Goal: Check status: Check status

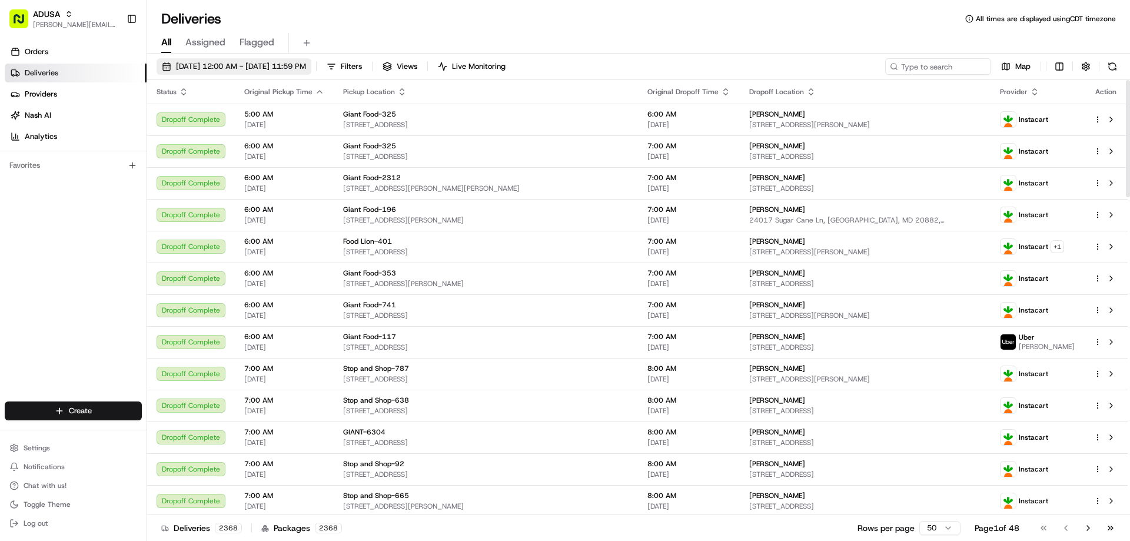
click at [200, 66] on span "[DATE] 12:00 AM - [DATE] 11:59 PM" at bounding box center [241, 66] width 130 height 11
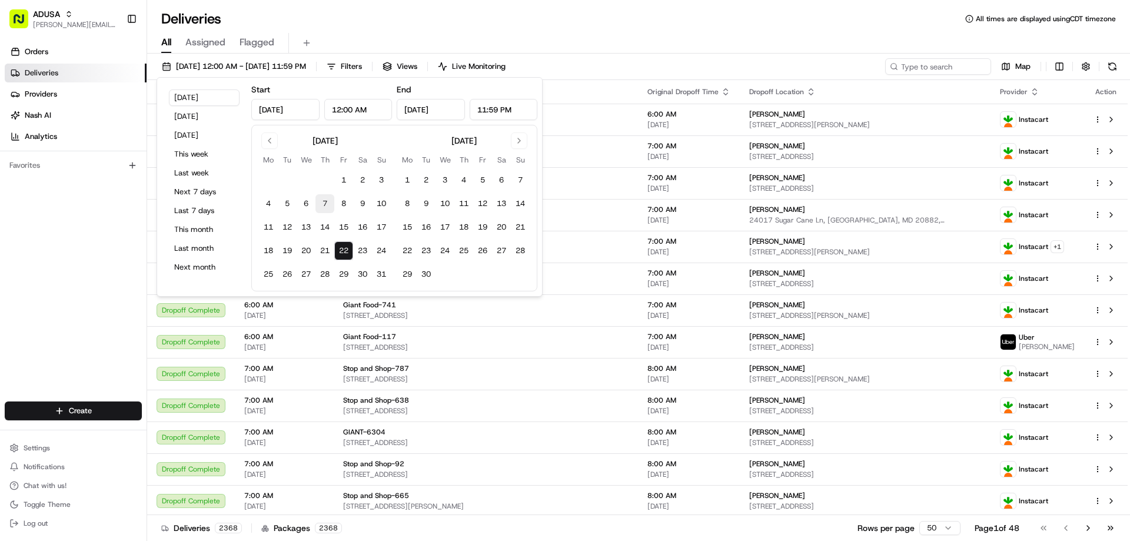
click at [322, 204] on button "7" at bounding box center [324, 203] width 19 height 19
type input "[DATE]"
click at [322, 204] on button "7" at bounding box center [324, 203] width 19 height 19
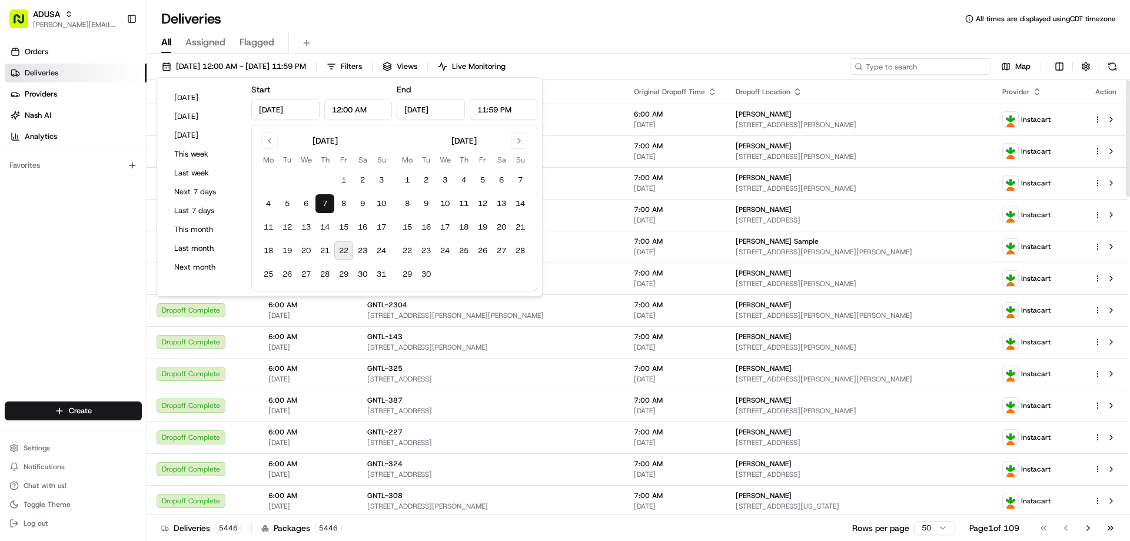
click at [908, 64] on input at bounding box center [920, 66] width 141 height 16
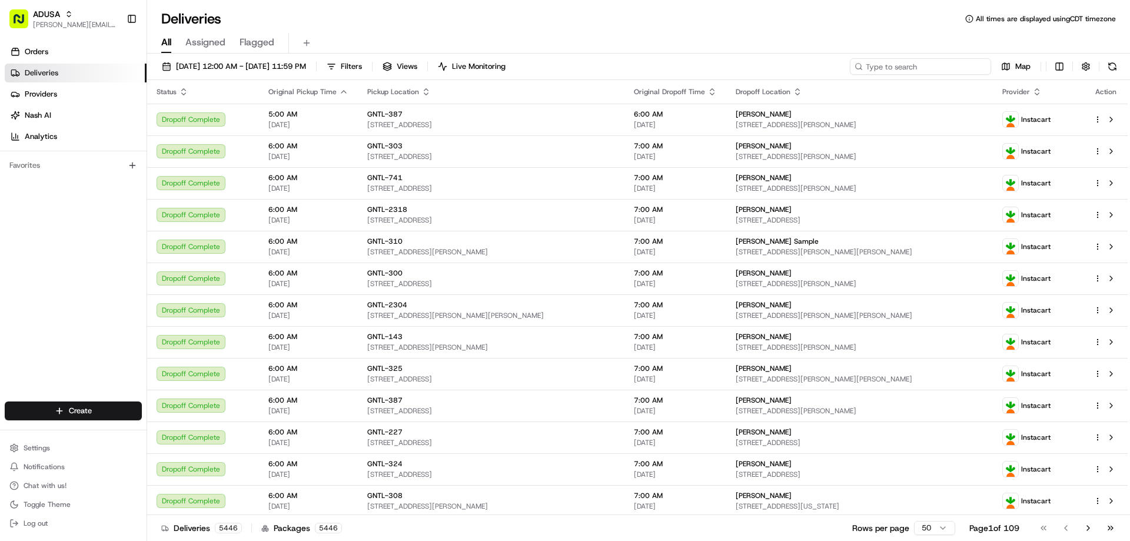
paste input "m704927934"
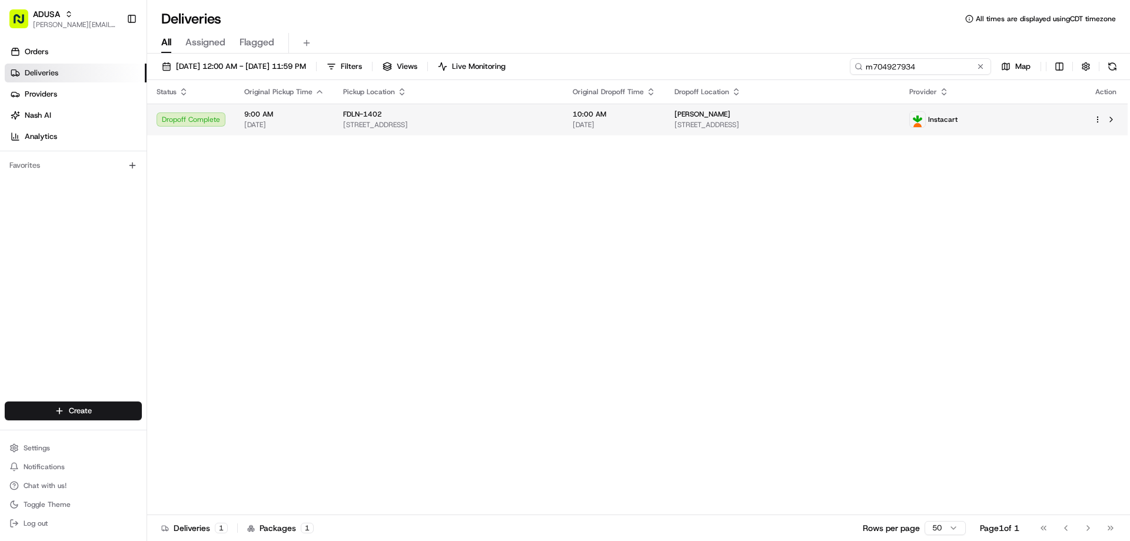
type input "m704927934"
click at [554, 110] on div "FDLN-1402" at bounding box center [448, 113] width 211 height 9
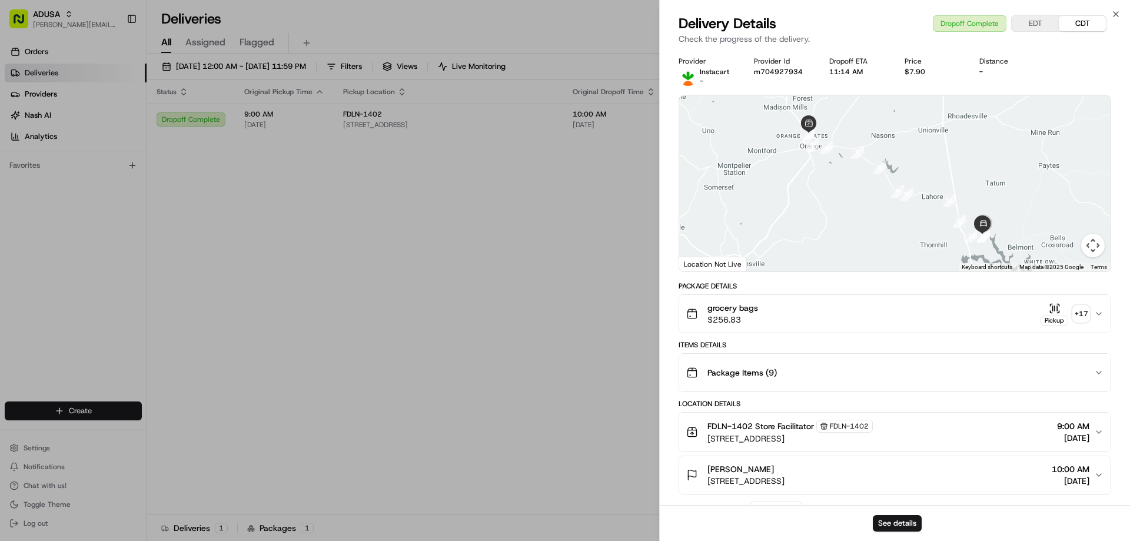
click at [1052, 308] on icon "button" at bounding box center [1052, 307] width 0 height 5
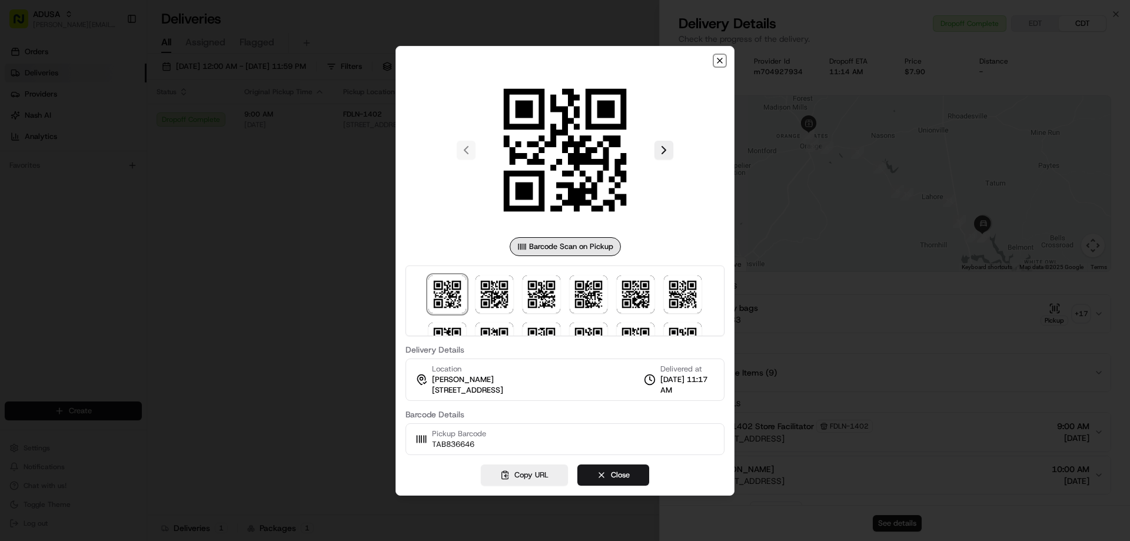
click at [717, 56] on icon "button" at bounding box center [719, 60] width 9 height 9
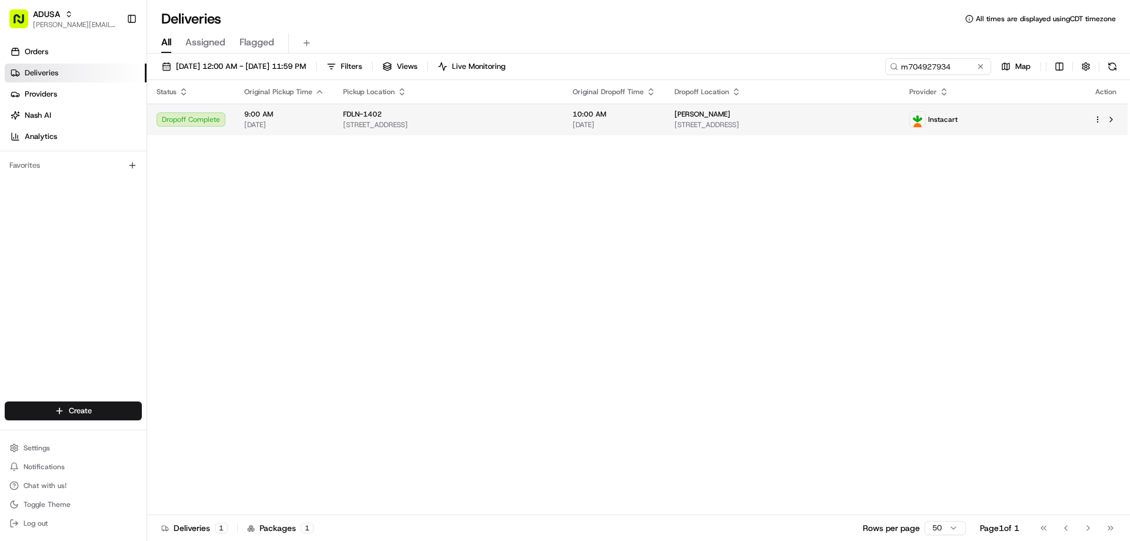
click at [622, 122] on span "[DATE]" at bounding box center [613, 124] width 83 height 9
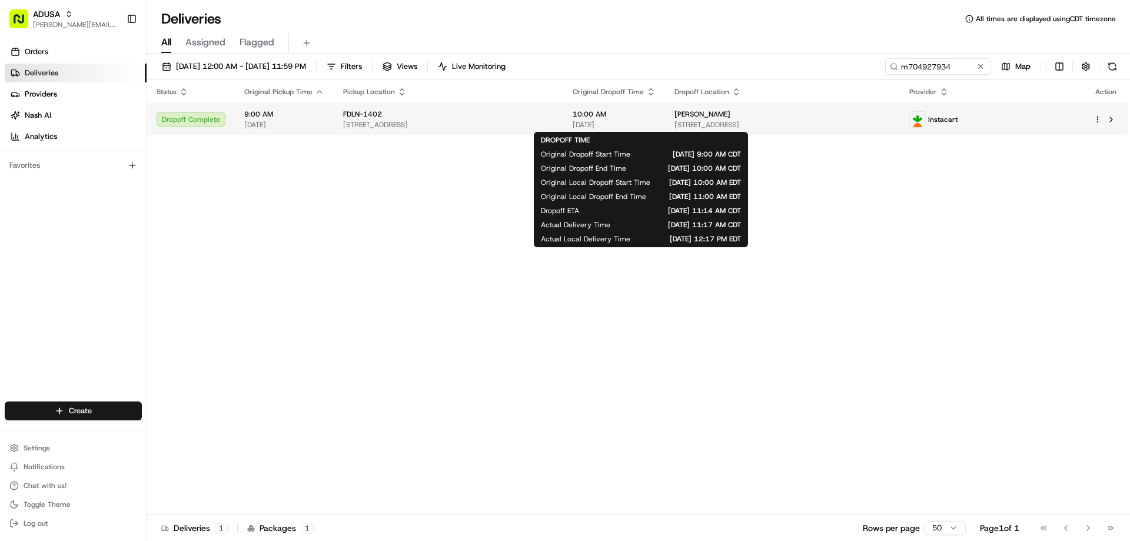
click at [628, 114] on span "10:00 AM" at bounding box center [613, 113] width 83 height 9
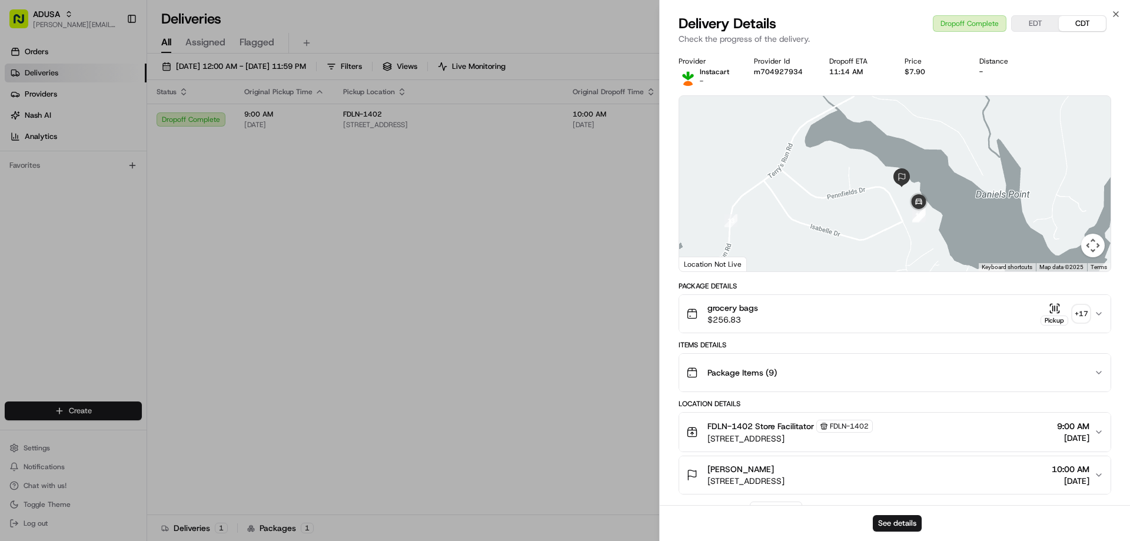
drag, startPoint x: 897, startPoint y: 241, endPoint x: 874, endPoint y: 102, distance: 140.8
click at [874, 102] on div at bounding box center [894, 183] width 431 height 175
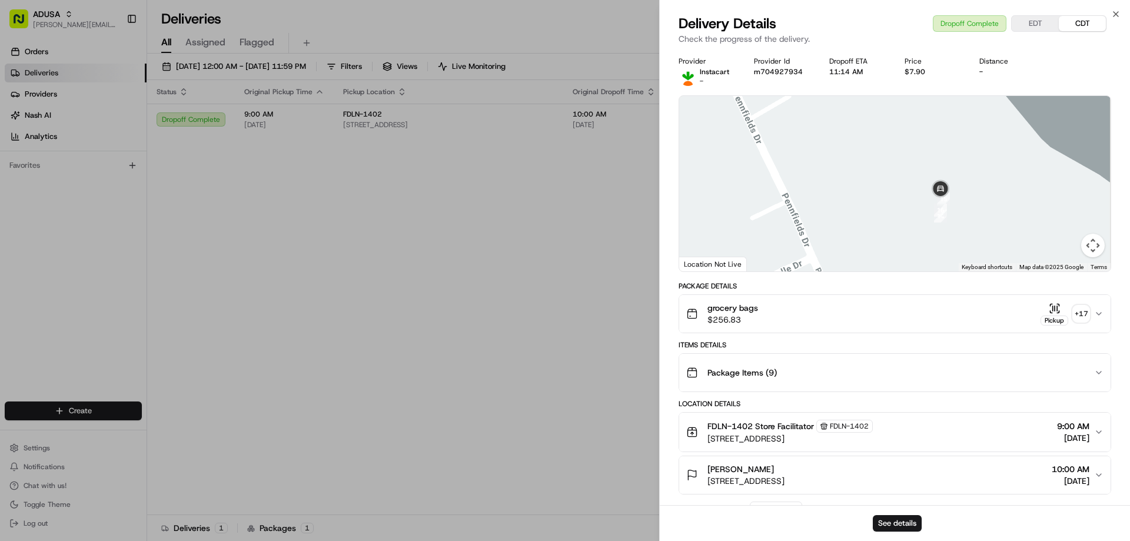
drag, startPoint x: 898, startPoint y: 226, endPoint x: 853, endPoint y: 136, distance: 100.2
click at [853, 136] on div at bounding box center [894, 183] width 431 height 175
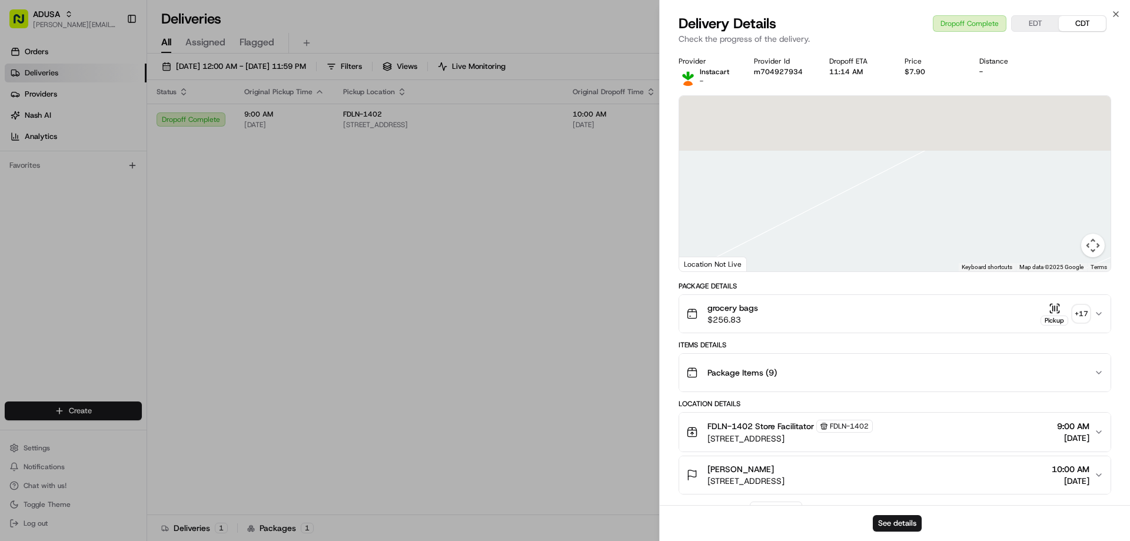
drag, startPoint x: 788, startPoint y: 149, endPoint x: 851, endPoint y: 287, distance: 151.4
click at [851, 287] on div "Provider Instacart - Provider Id m704927934 Dropoff ETA 11:14 AM Price $7.90 Di…" at bounding box center [894, 459] width 432 height 807
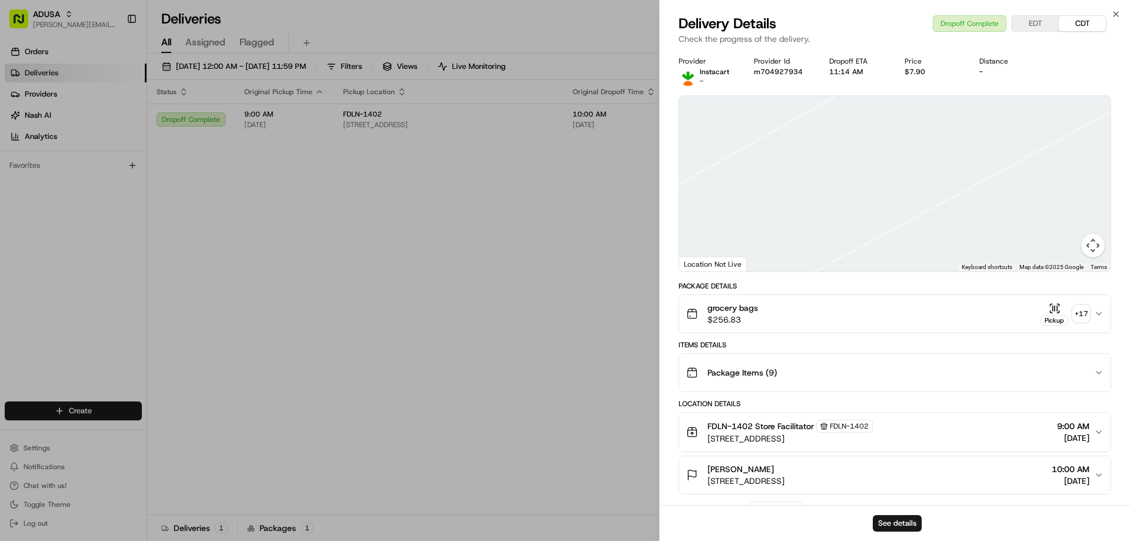
drag, startPoint x: 824, startPoint y: 180, endPoint x: 866, endPoint y: 277, distance: 105.9
click at [866, 277] on div "Provider Instacart - Provider Id m704927934 Dropoff ETA 11:14 AM Price $7.90 Di…" at bounding box center [894, 459] width 432 height 807
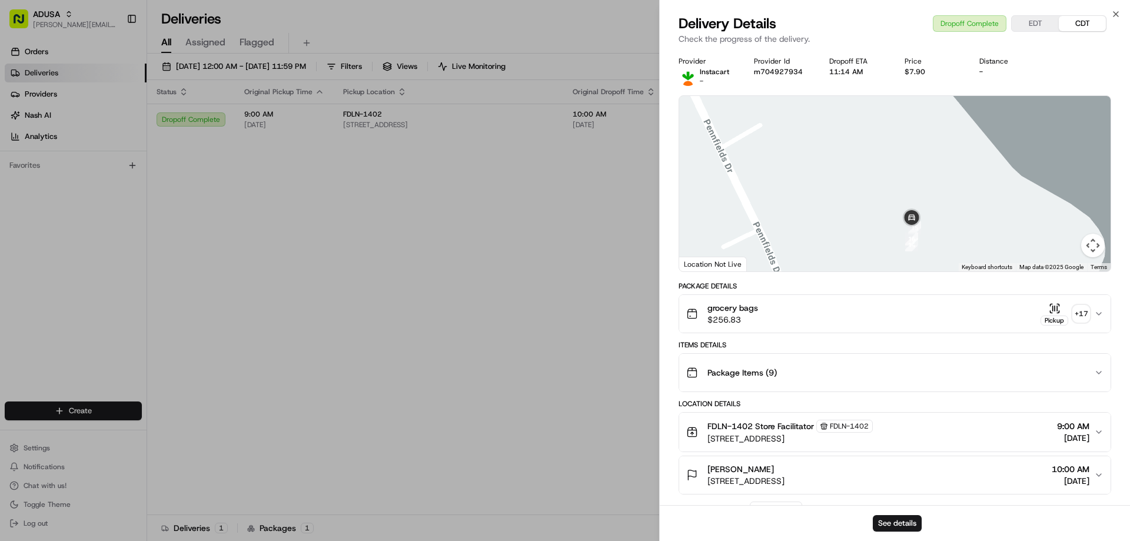
drag, startPoint x: 870, startPoint y: 211, endPoint x: 837, endPoint y: 152, distance: 67.1
click at [837, 152] on div at bounding box center [894, 183] width 431 height 175
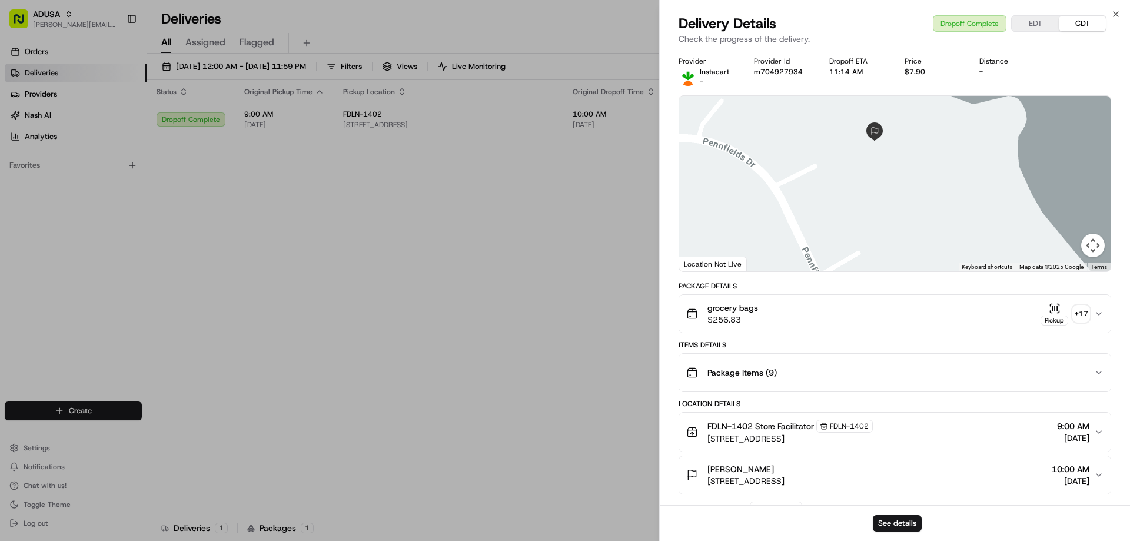
drag, startPoint x: 827, startPoint y: 159, endPoint x: 928, endPoint y: 291, distance: 166.2
click at [928, 291] on div "Provider Instacart - Provider Id m704927934 Dropoff ETA 11:14 AM Price $7.90 Di…" at bounding box center [894, 459] width 432 height 807
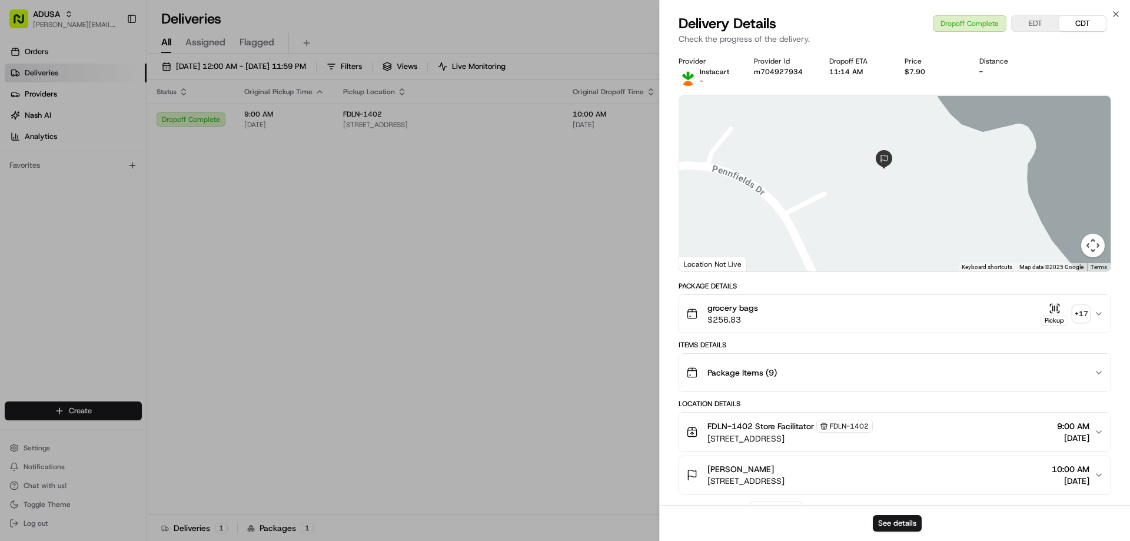
drag, startPoint x: 870, startPoint y: 152, endPoint x: 881, endPoint y: 184, distance: 33.5
click at [881, 184] on div at bounding box center [894, 183] width 431 height 175
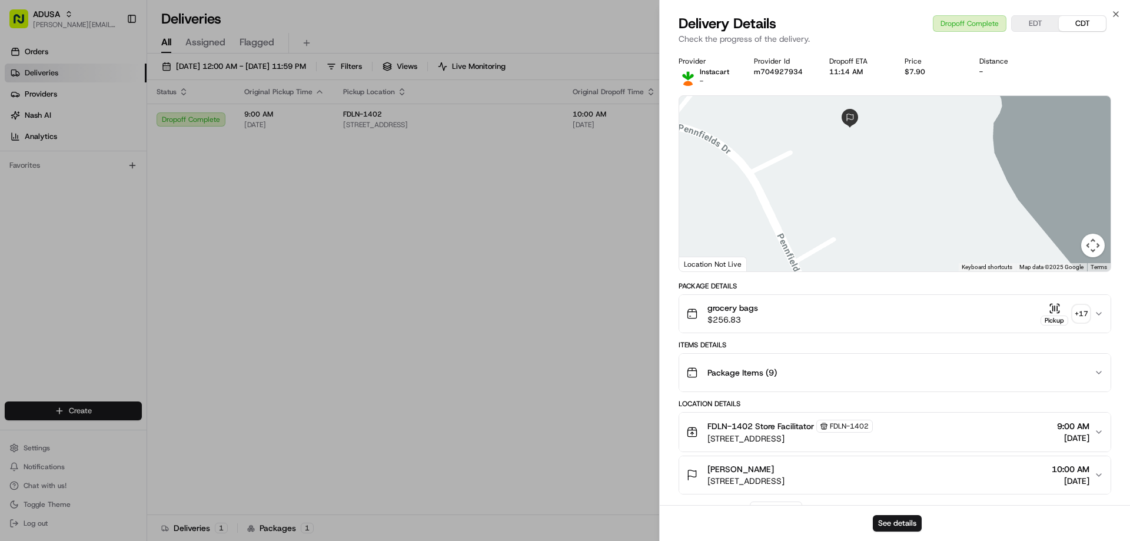
drag, startPoint x: 902, startPoint y: 207, endPoint x: 839, endPoint y: 121, distance: 106.8
click at [841, 125] on div at bounding box center [894, 183] width 431 height 175
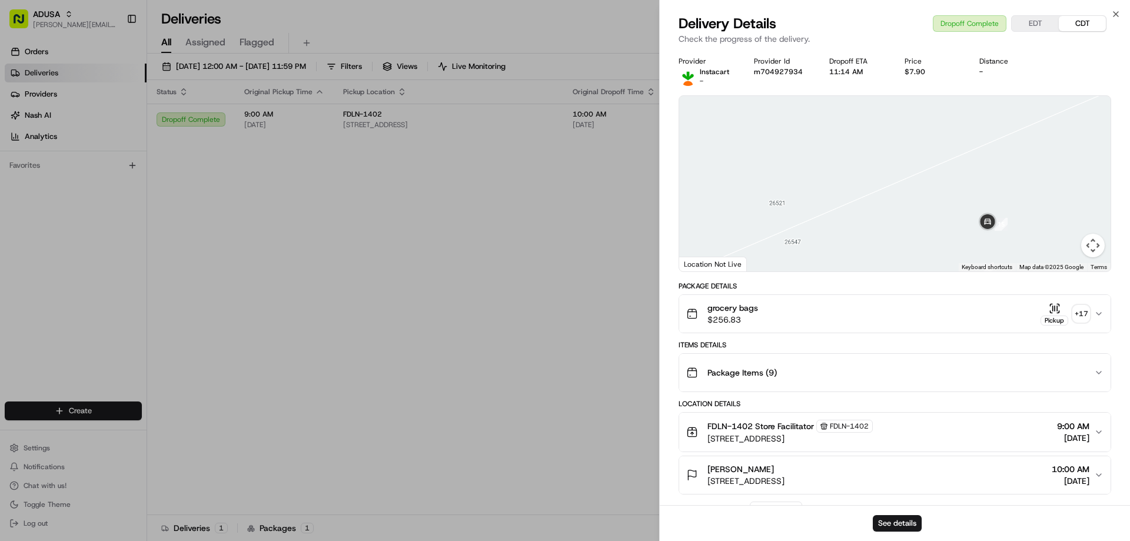
drag, startPoint x: 912, startPoint y: 255, endPoint x: 887, endPoint y: 175, distance: 83.5
click at [887, 175] on div at bounding box center [894, 183] width 431 height 175
drag, startPoint x: 814, startPoint y: 178, endPoint x: 885, endPoint y: 231, distance: 88.4
click at [884, 231] on div at bounding box center [894, 183] width 431 height 175
drag, startPoint x: 819, startPoint y: 146, endPoint x: 811, endPoint y: 235, distance: 89.8
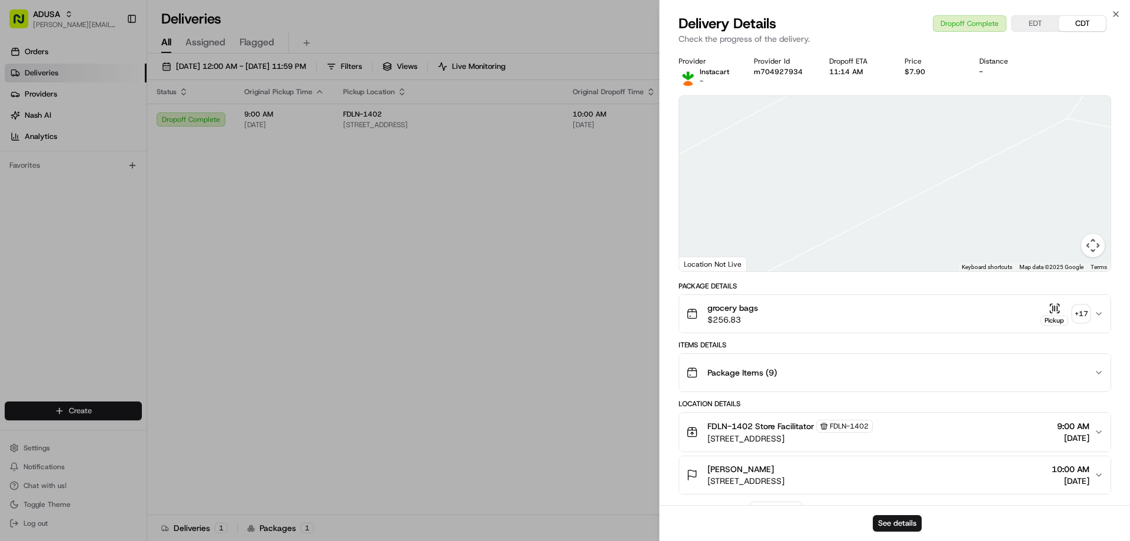
click at [811, 244] on div at bounding box center [894, 183] width 431 height 175
drag, startPoint x: 870, startPoint y: 145, endPoint x: 902, endPoint y: 228, distance: 89.0
click at [902, 228] on div at bounding box center [894, 183] width 431 height 175
drag, startPoint x: 934, startPoint y: 243, endPoint x: 867, endPoint y: 142, distance: 121.4
click at [868, 142] on div at bounding box center [894, 183] width 431 height 175
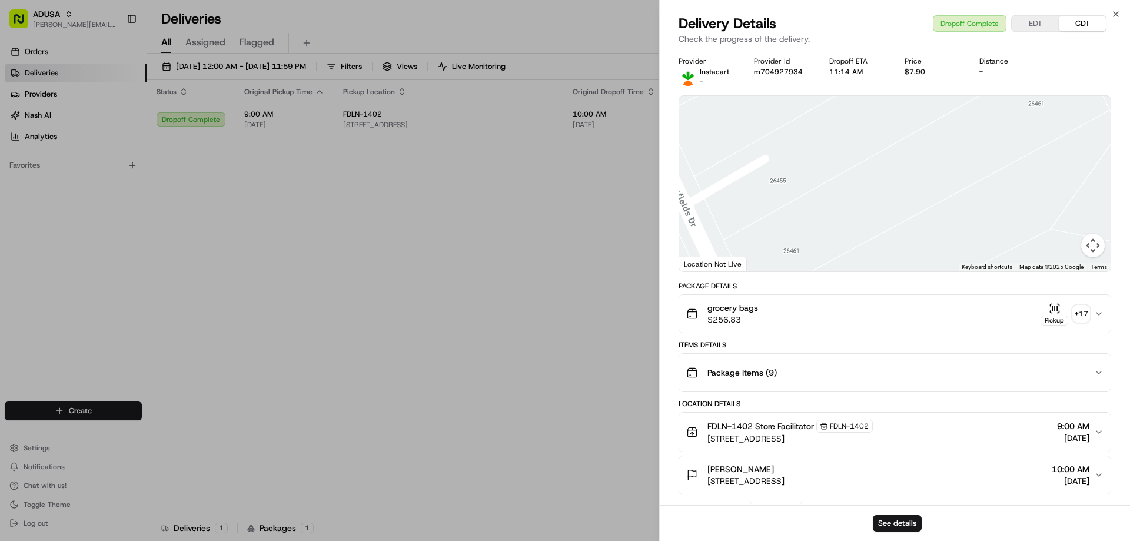
drag, startPoint x: 849, startPoint y: 168, endPoint x: 952, endPoint y: 257, distance: 136.4
click at [969, 278] on div "Provider Instacart - Provider Id m704927934 Dropoff ETA 11:14 AM Price $7.90 Di…" at bounding box center [894, 459] width 432 height 807
drag, startPoint x: 886, startPoint y: 144, endPoint x: 934, endPoint y: 265, distance: 129.7
click at [932, 279] on div "Provider Instacart - Provider Id m704927934 Dropoff ETA 11:14 AM Price $7.90 Di…" at bounding box center [894, 459] width 432 height 807
drag, startPoint x: 900, startPoint y: 203, endPoint x: 955, endPoint y: 265, distance: 82.9
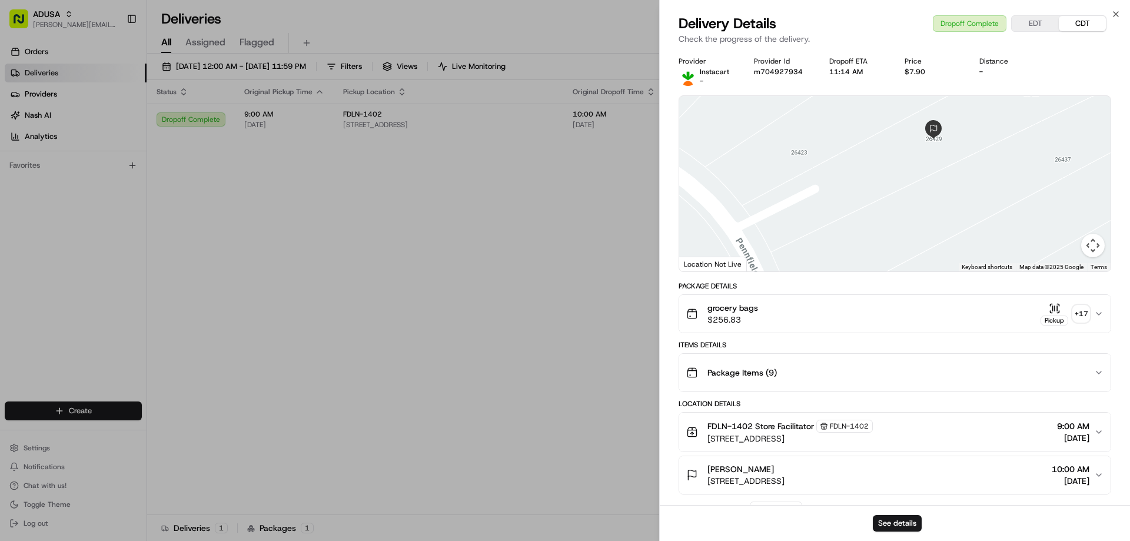
click at [955, 265] on div at bounding box center [894, 183] width 431 height 175
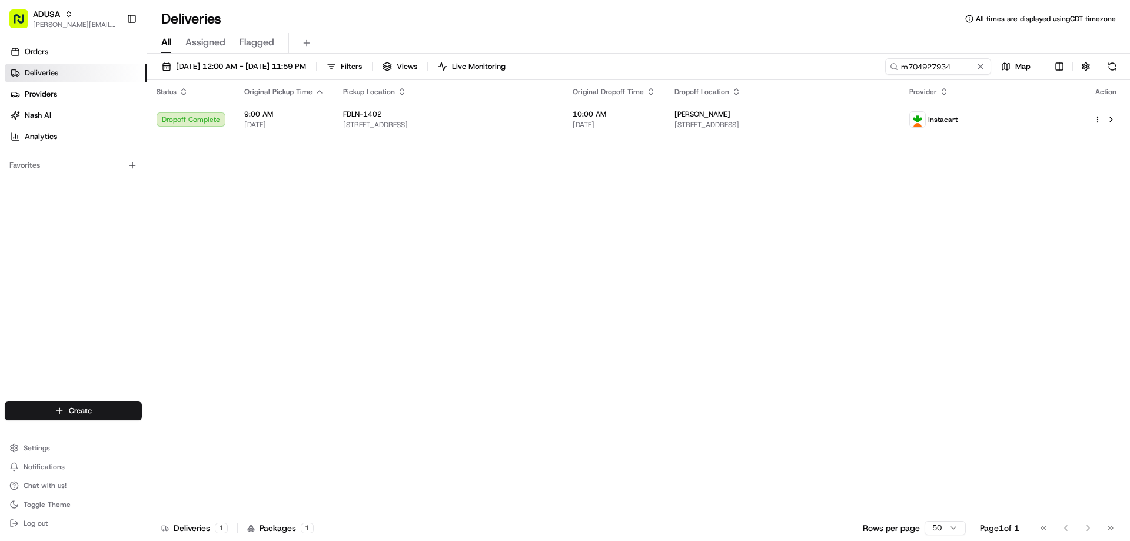
drag, startPoint x: 498, startPoint y: 266, endPoint x: 529, endPoint y: 31, distance: 237.5
